Goal: Information Seeking & Learning: Learn about a topic

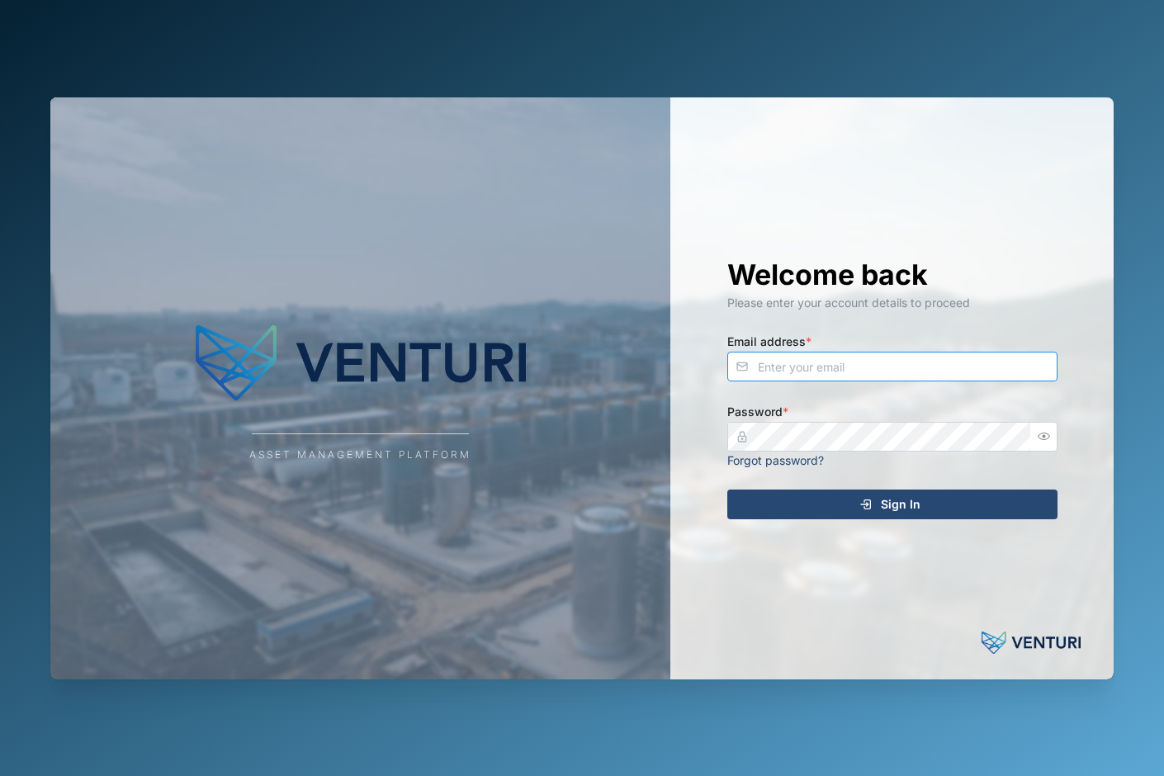
type input "[PERSON_NAME][EMAIL_ADDRESS][DOMAIN_NAME]"
click at [926, 504] on div "Sign In" at bounding box center [890, 504] width 304 height 28
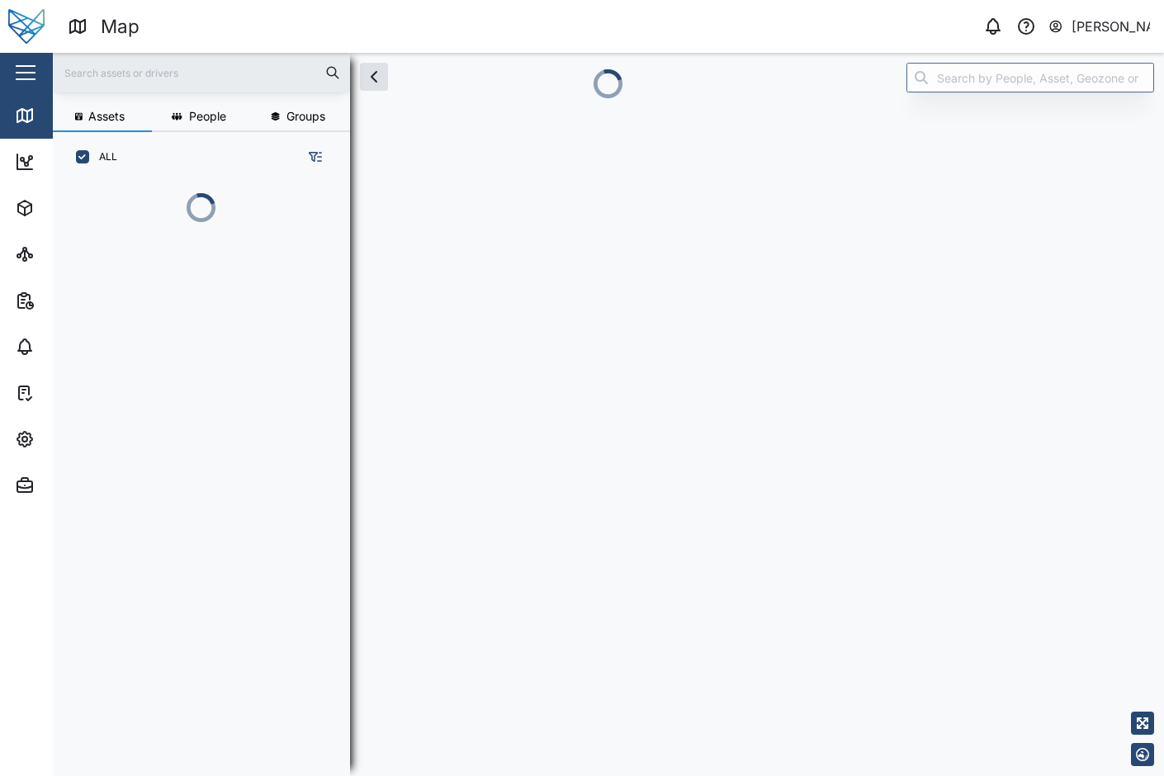
scroll to position [500, 255]
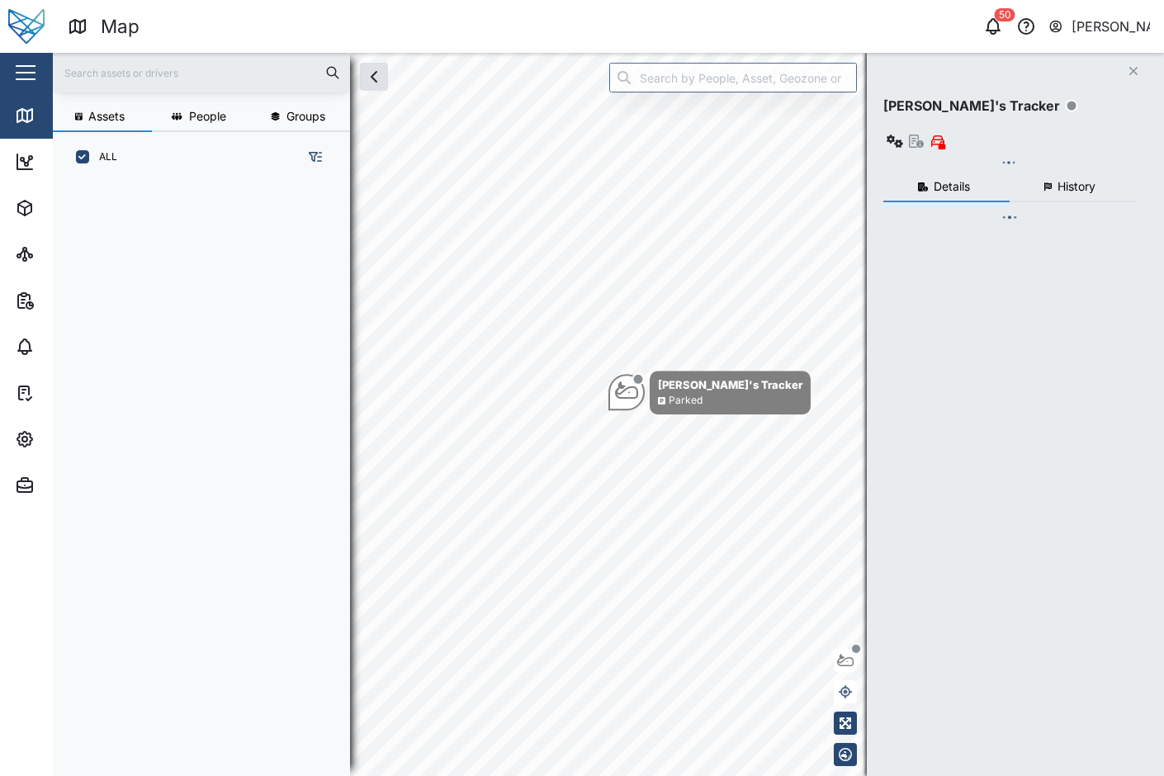
click at [31, 68] on button "button" at bounding box center [26, 73] width 28 height 28
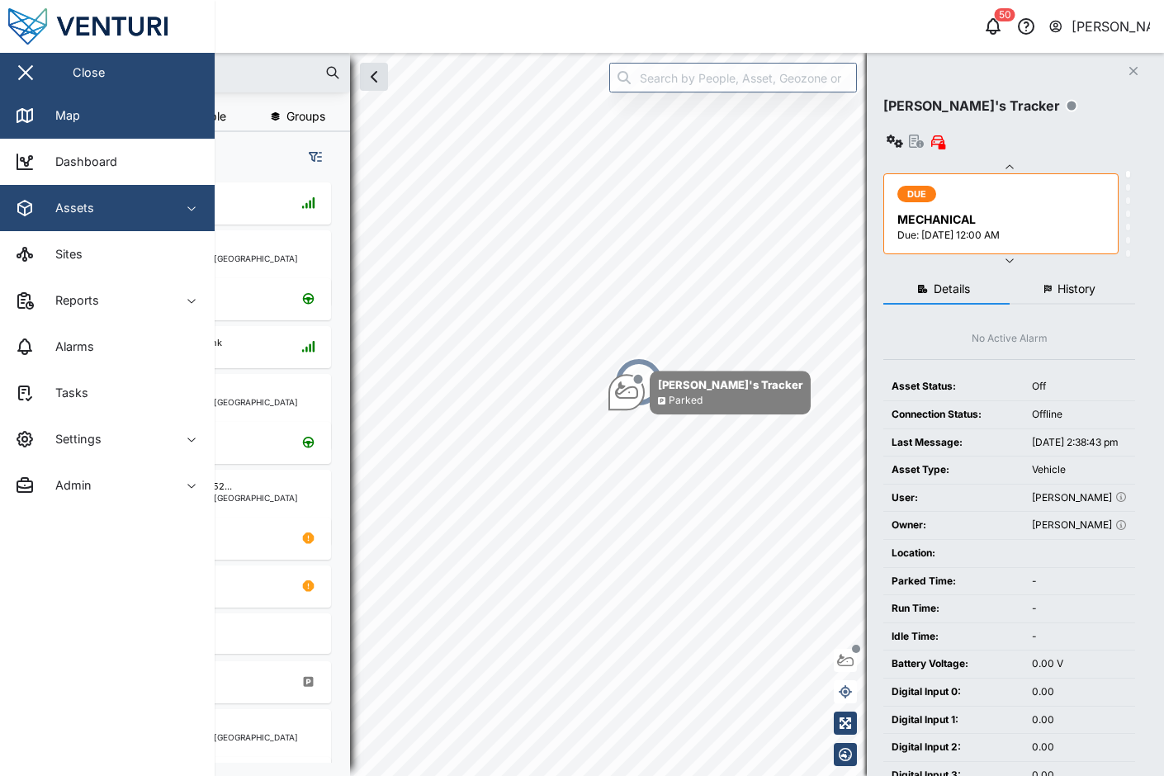
click at [199, 218] on button "Assets" at bounding box center [107, 208] width 215 height 46
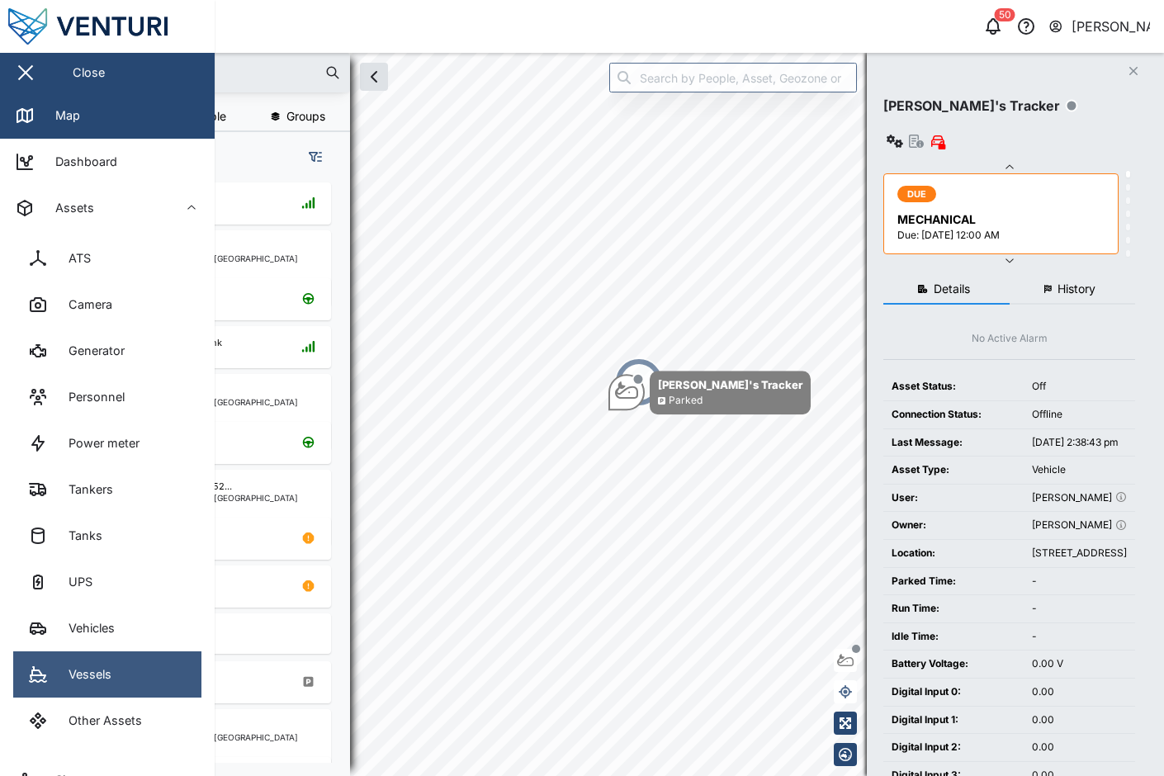
click at [97, 674] on div "Vessels" at bounding box center [83, 675] width 55 height 18
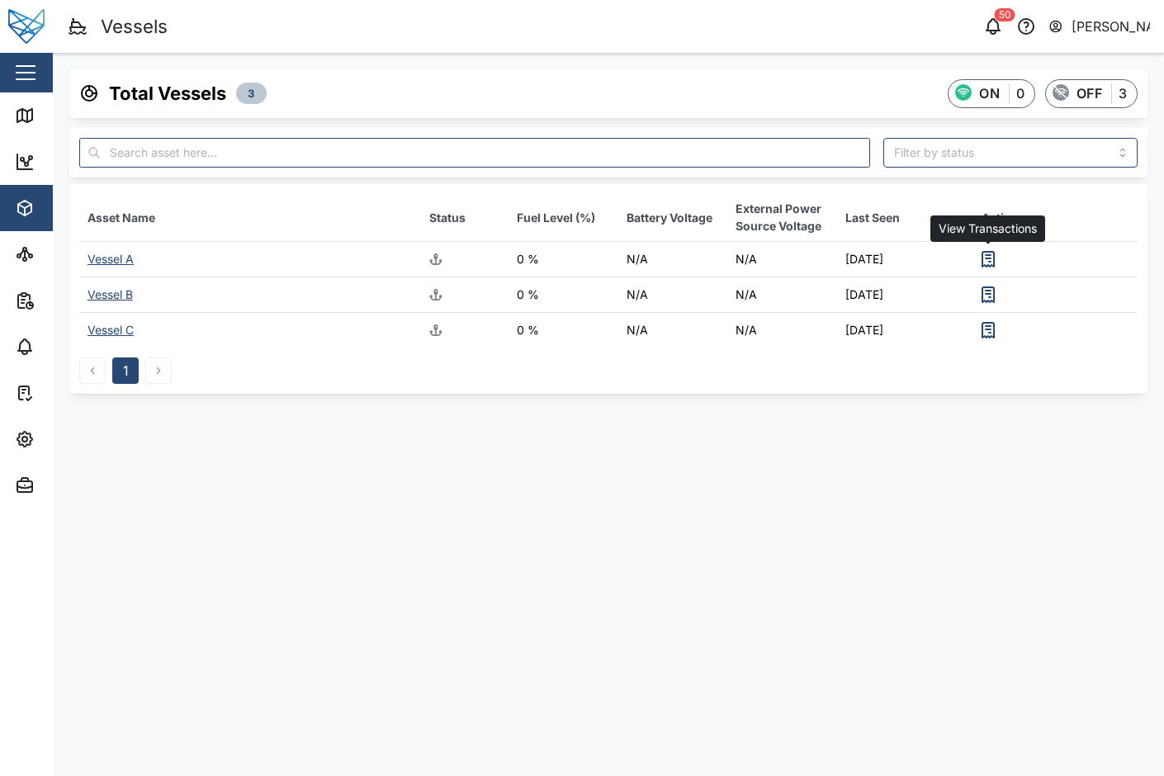
click at [983, 257] on icon "button" at bounding box center [989, 259] width 12 height 15
click at [105, 300] on div "Vessel B" at bounding box center [110, 294] width 45 height 14
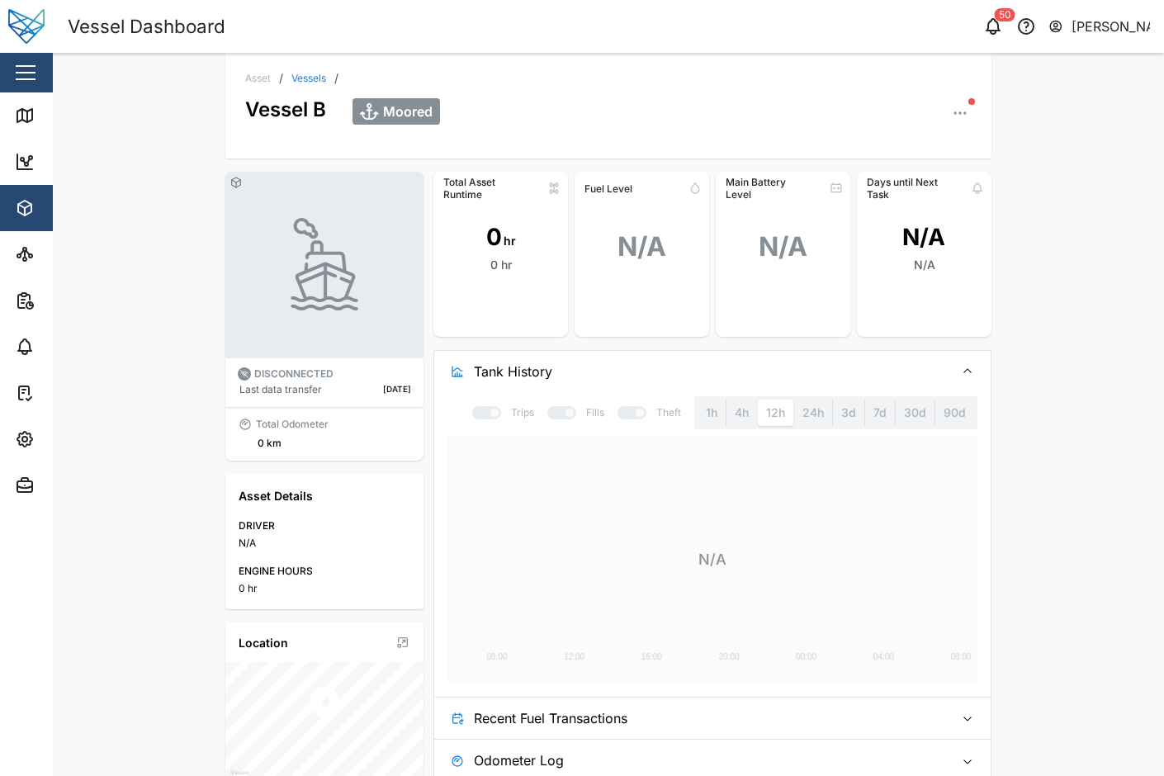
click at [303, 73] on link "Vessels" at bounding box center [308, 78] width 35 height 10
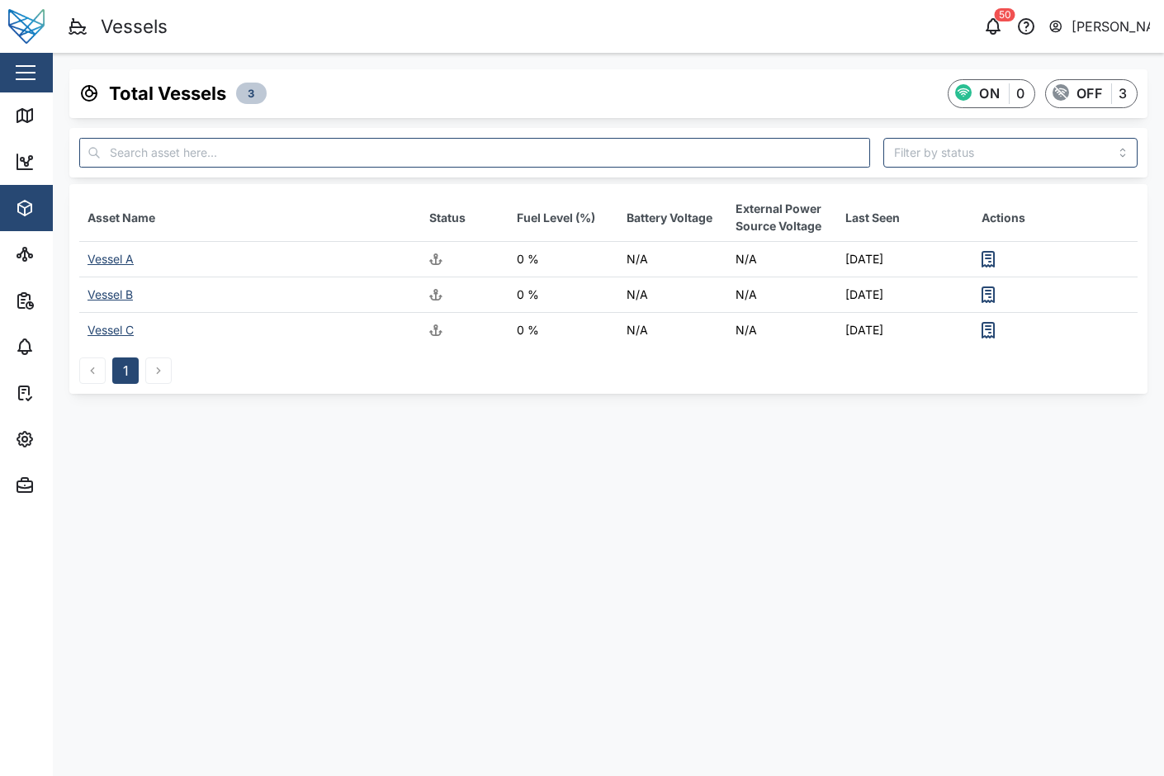
click at [121, 261] on div "Vessel A" at bounding box center [111, 259] width 46 height 14
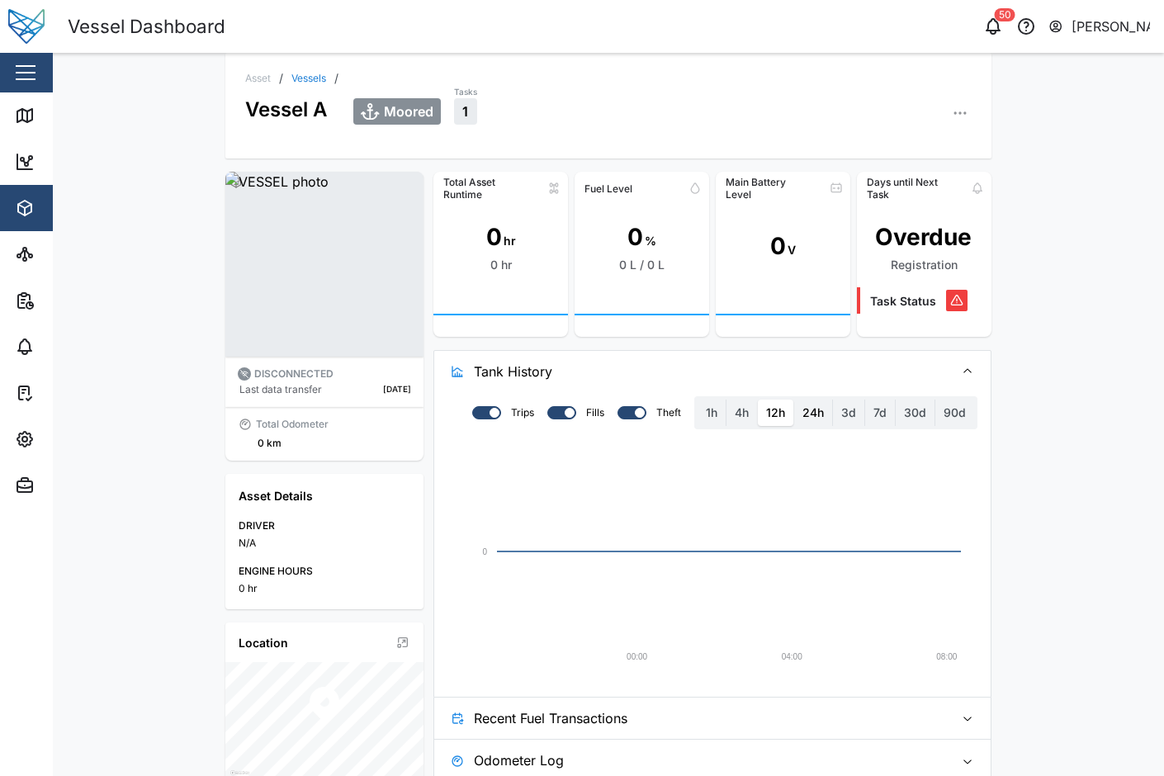
click at [813, 415] on label "24h" at bounding box center [813, 413] width 38 height 26
click at [794, 400] on hours "24h" at bounding box center [794, 400] width 0 height 0
click at [865, 410] on label "7d" at bounding box center [880, 413] width 30 height 26
click at [865, 400] on days "7d" at bounding box center [865, 400] width 0 height 0
click at [958, 121] on button "button" at bounding box center [960, 113] width 23 height 23
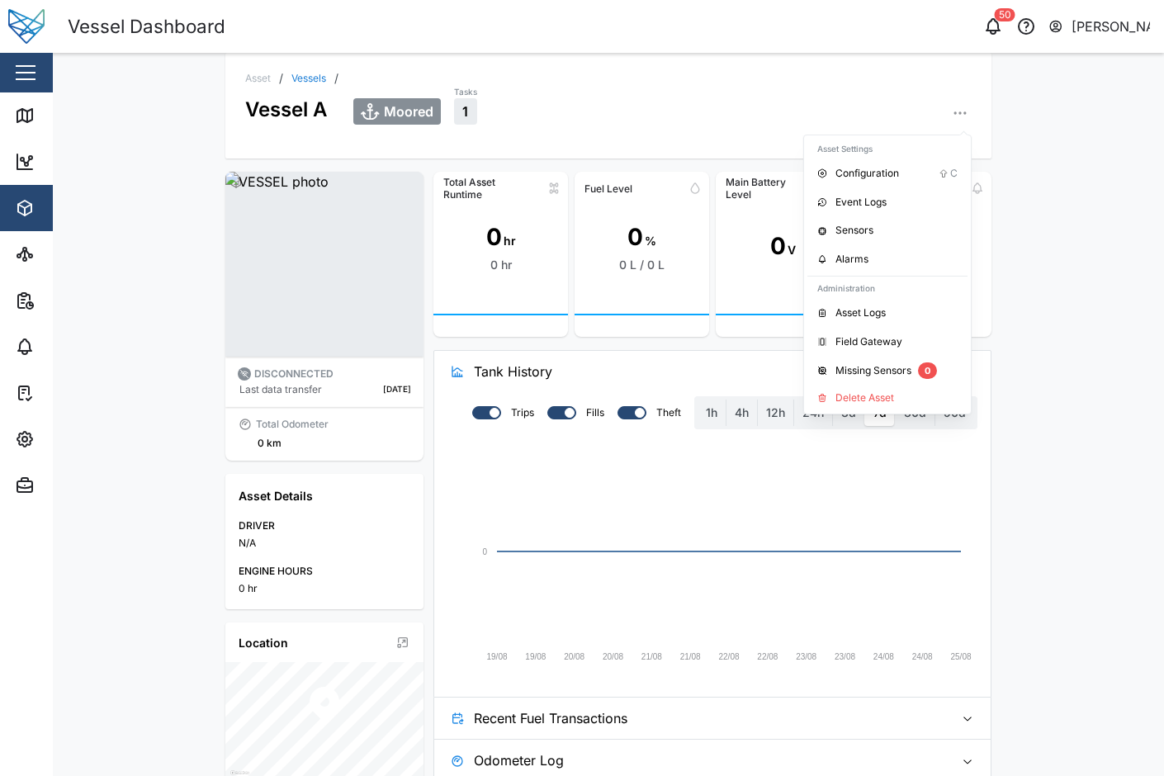
click at [716, 189] on div "Main Battery Level" at bounding box center [783, 188] width 135 height 26
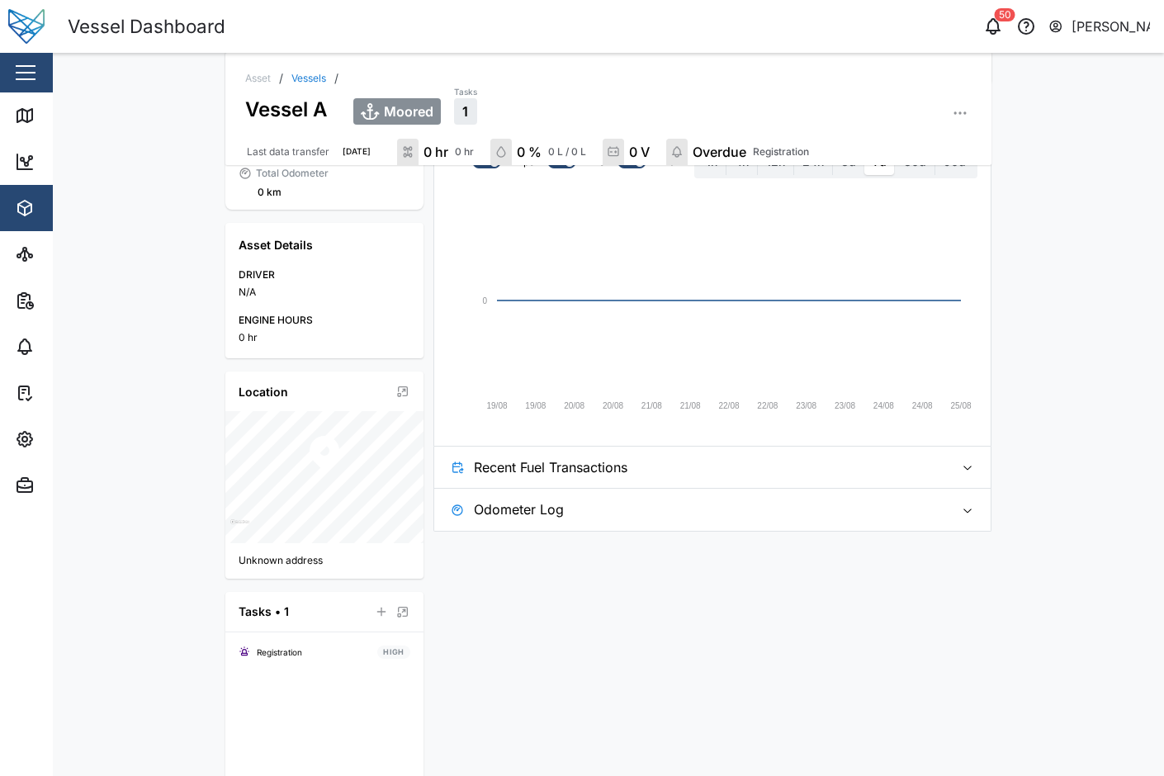
scroll to position [263, 0]
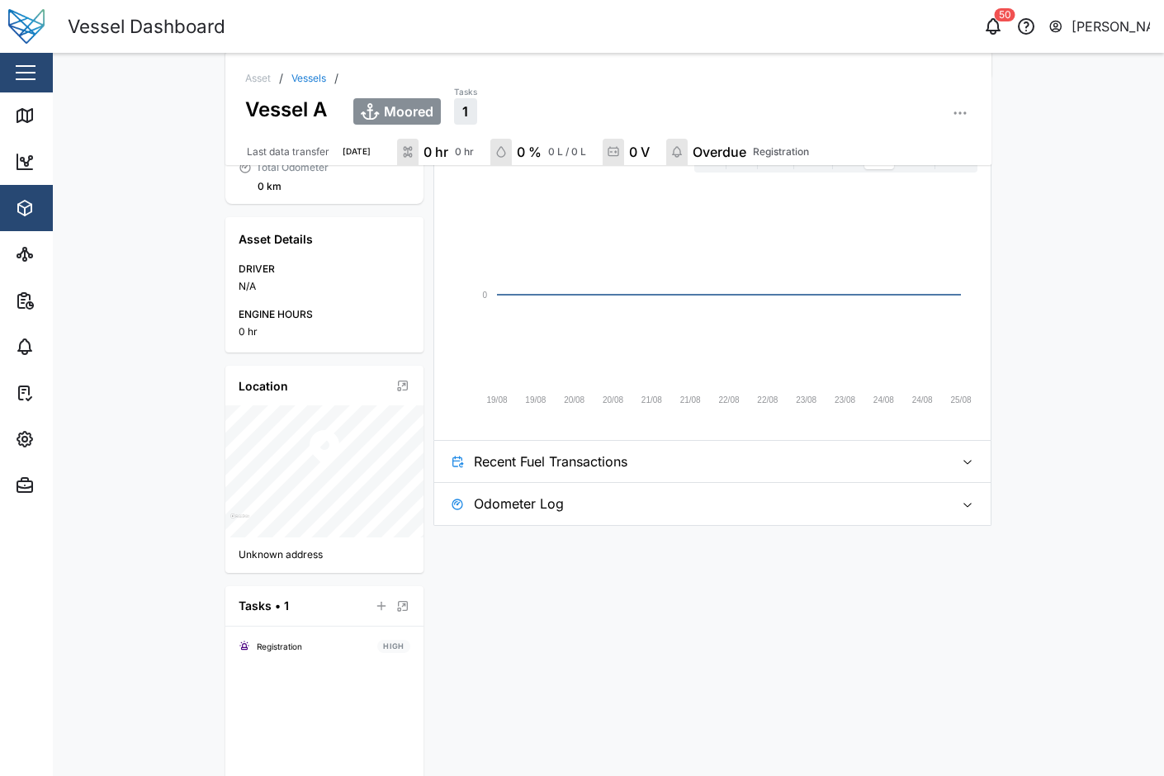
click at [627, 469] on span "Recent Fuel Transactions" at bounding box center [707, 461] width 467 height 41
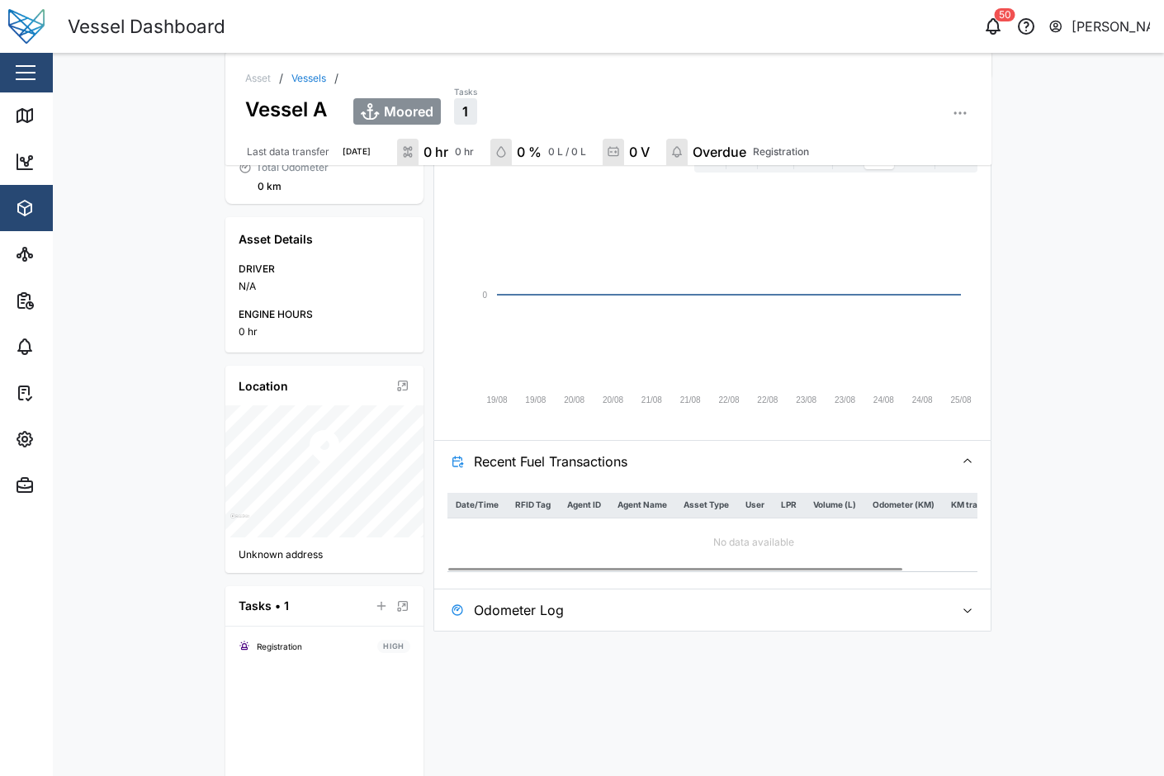
scroll to position [291, 0]
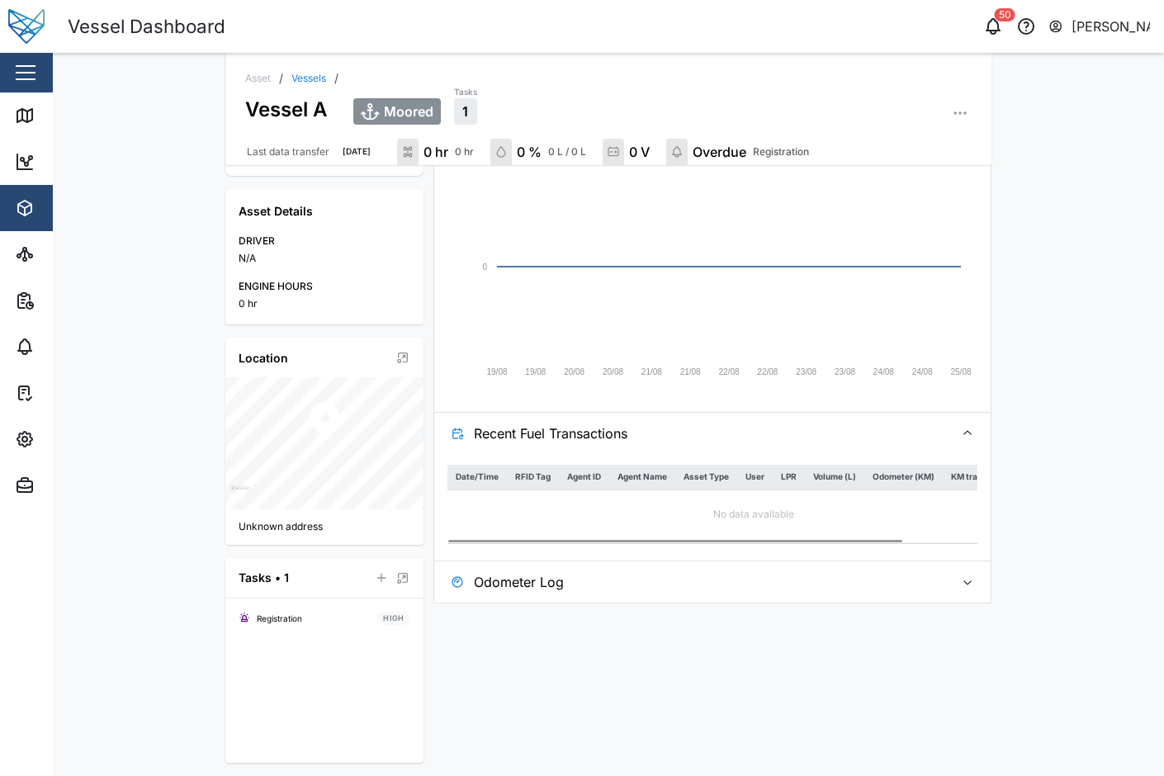
click at [627, 574] on span "Odometer Log" at bounding box center [707, 582] width 467 height 41
click at [706, 424] on span "Recent Fuel Transactions" at bounding box center [707, 433] width 467 height 41
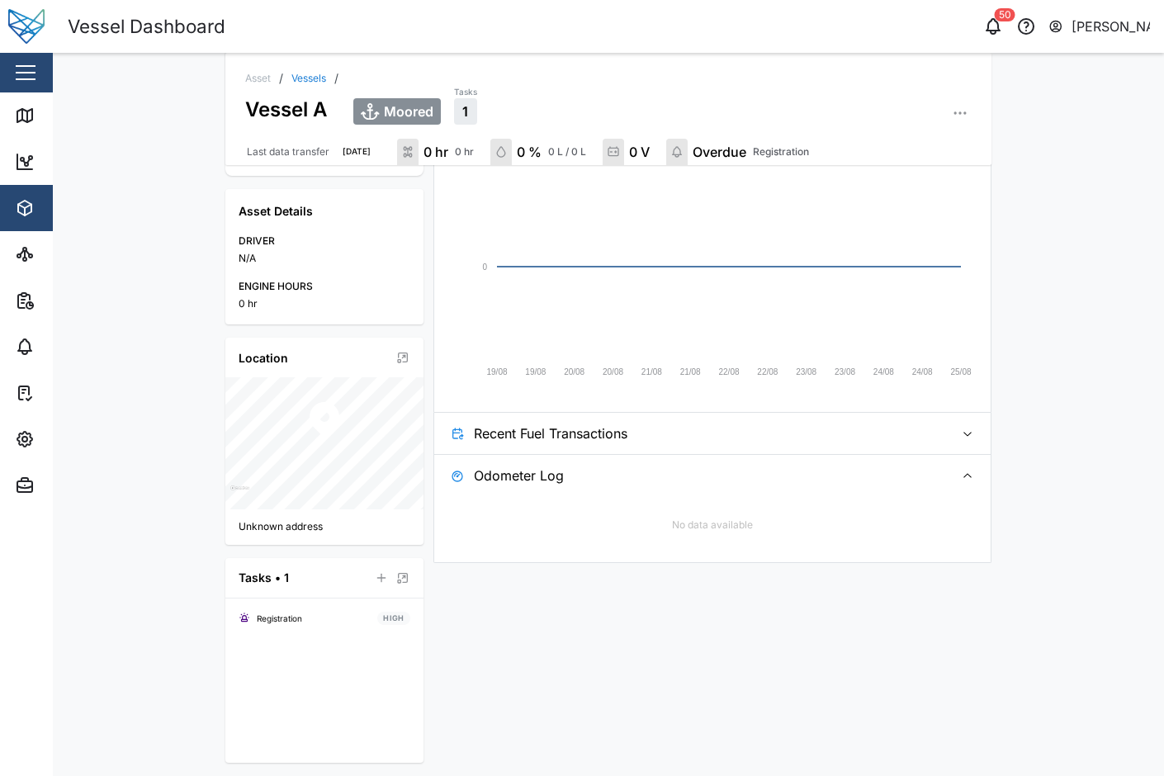
click at [656, 505] on div "No data available" at bounding box center [713, 525] width 530 height 49
click at [685, 484] on span "Odometer Log" at bounding box center [707, 475] width 467 height 41
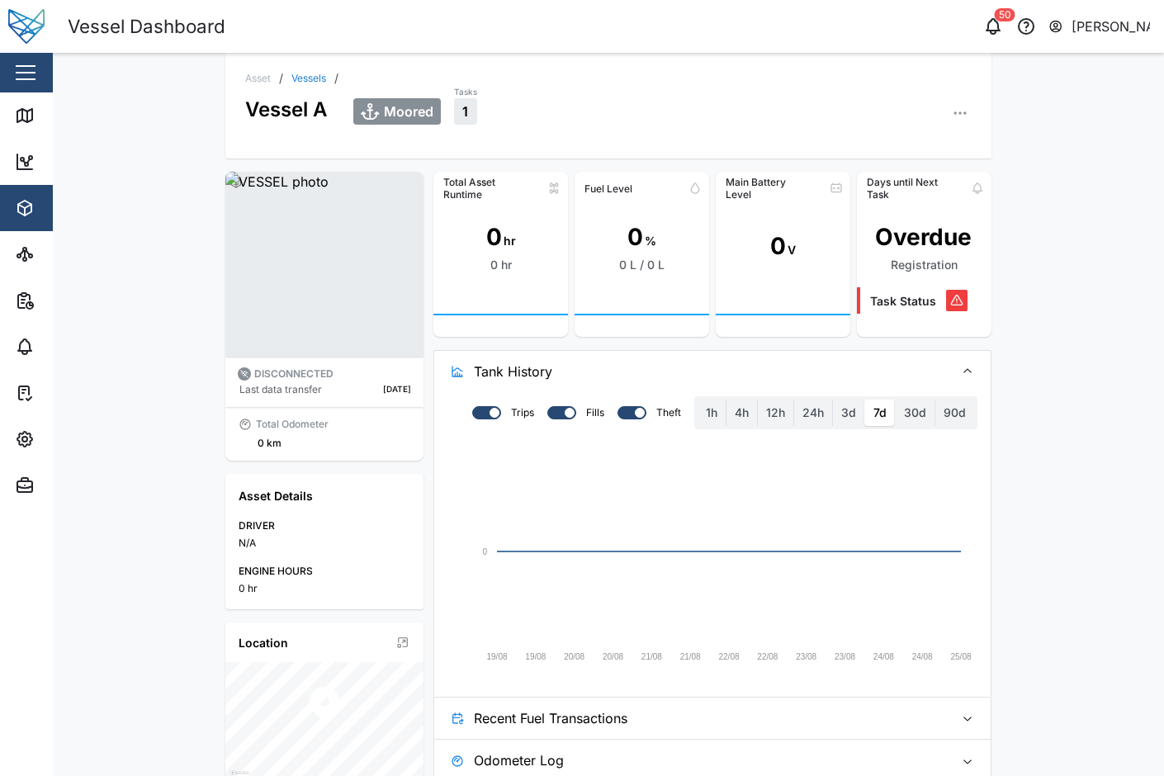
click at [649, 367] on span "Tank History" at bounding box center [707, 371] width 467 height 41
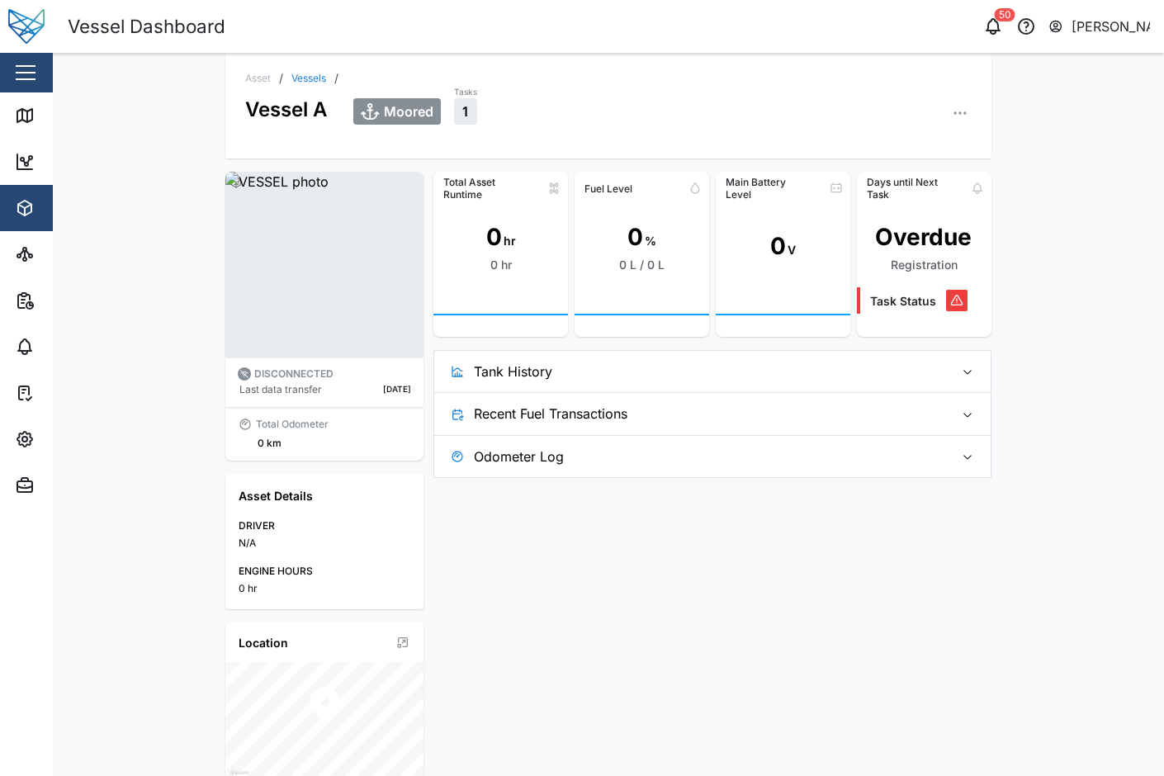
click at [641, 562] on div "Total Asset Runtime 0 hr 0 hr Fuel Level 0 % 0 L / 0 L Main Battery Level 0 V D…" at bounding box center [713, 610] width 558 height 876
drag, startPoint x: 874, startPoint y: 238, endPoint x: 946, endPoint y: 267, distance: 78.2
click at [946, 267] on div "Overdue Registration" at bounding box center [924, 246] width 135 height 91
click at [877, 269] on div "Overdue Registration" at bounding box center [924, 246] width 135 height 91
click at [960, 106] on icon "button" at bounding box center [960, 113] width 17 height 17
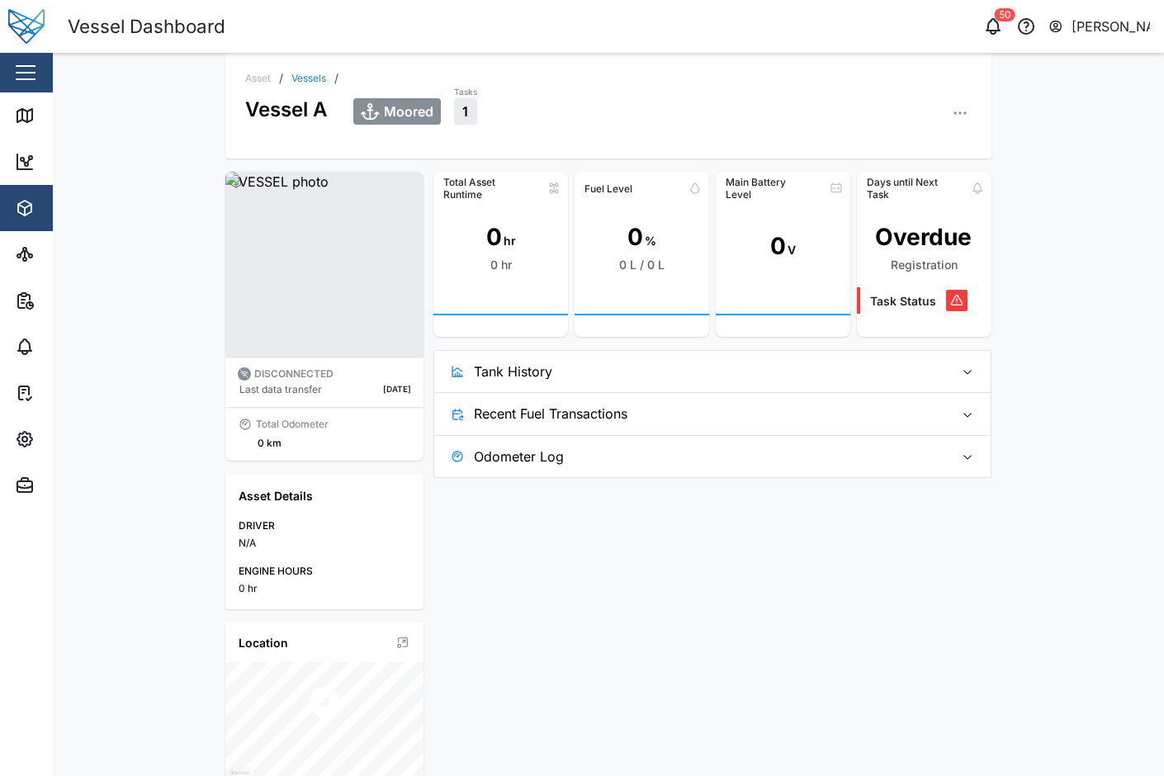
click at [857, 85] on div "Moored Tasks 1 Asset Settings Configuration C Event Logs Sensors Alarms Adminis…" at bounding box center [662, 104] width 618 height 40
